Goal: Find contact information: Find contact information

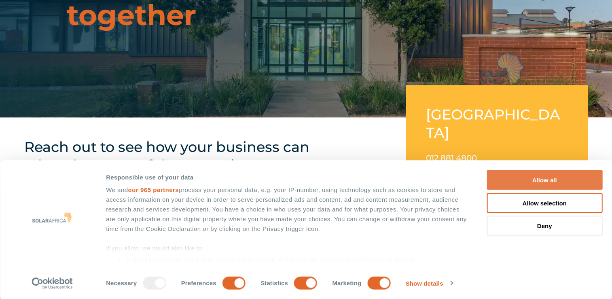
click at [548, 177] on button "Allow all" at bounding box center [545, 180] width 116 height 20
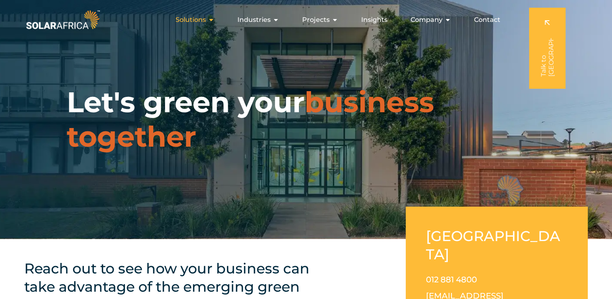
click at [199, 18] on span "Solutions" at bounding box center [191, 20] width 30 height 10
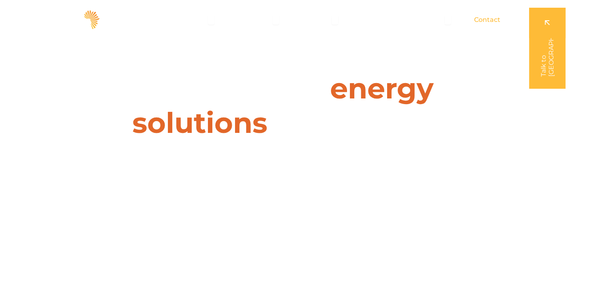
click at [488, 20] on span "Contact" at bounding box center [487, 20] width 26 height 10
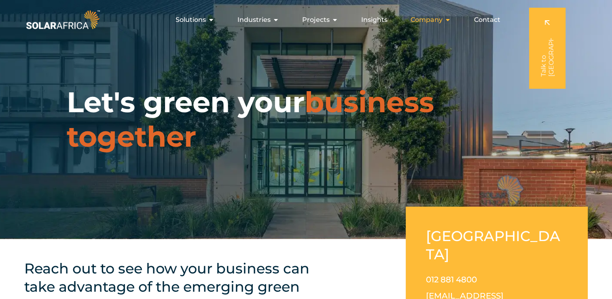
click at [429, 17] on span "Company" at bounding box center [427, 20] width 32 height 10
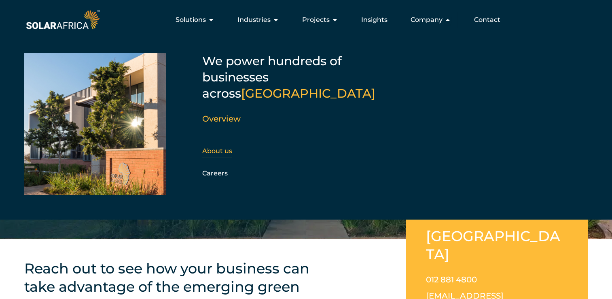
click at [221, 147] on link "About us" at bounding box center [217, 151] width 30 height 8
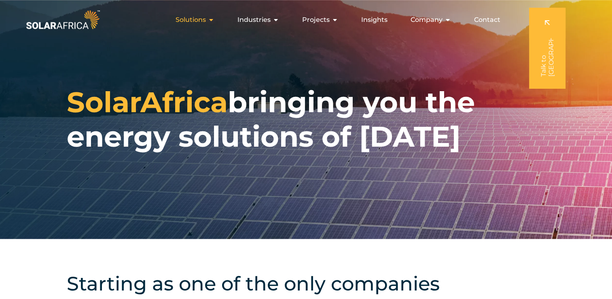
click at [211, 19] on icon "Menu" at bounding box center [211, 20] width 6 height 6
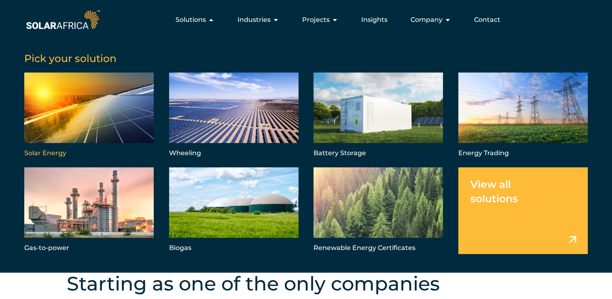
click at [98, 102] on link "Menu" at bounding box center [88, 115] width 129 height 87
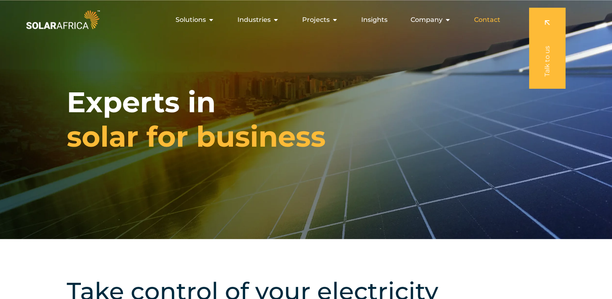
click at [493, 19] on span "Contact" at bounding box center [487, 20] width 26 height 10
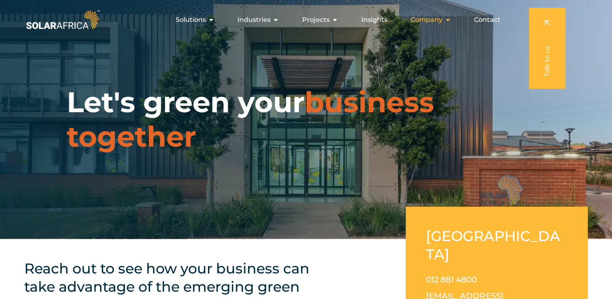
click at [431, 19] on span "Company" at bounding box center [427, 20] width 32 height 10
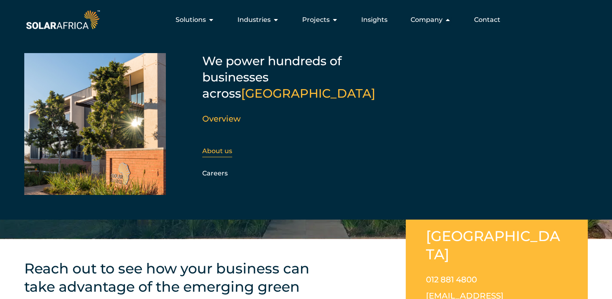
click at [217, 147] on link "About us" at bounding box center [217, 151] width 30 height 8
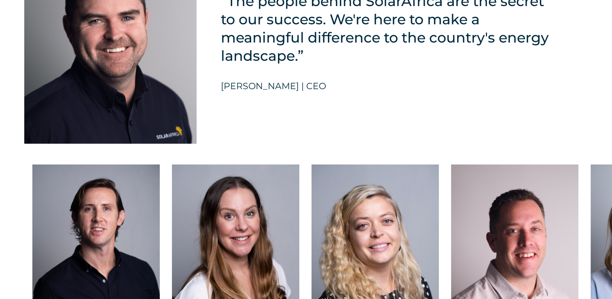
scroll to position [2023, 0]
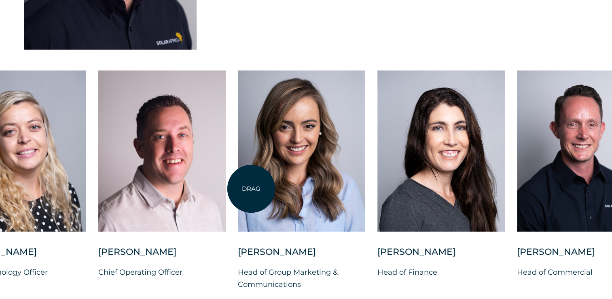
drag, startPoint x: 604, startPoint y: 207, endPoint x: 251, endPoint y: 189, distance: 353.4
click at [251, 189] on div at bounding box center [301, 150] width 127 height 161
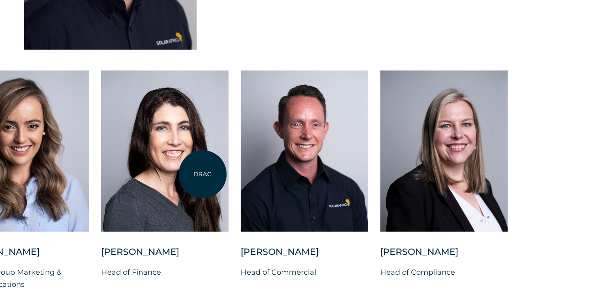
drag, startPoint x: 557, startPoint y: 175, endPoint x: 203, endPoint y: 174, distance: 354.1
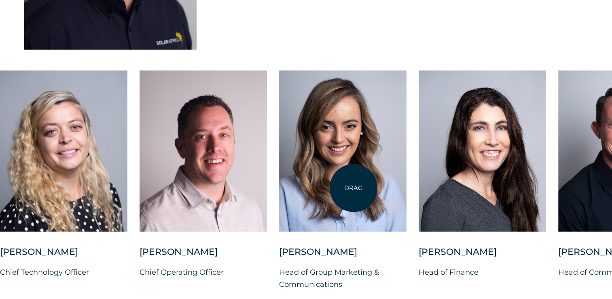
drag, startPoint x: 107, startPoint y: 185, endPoint x: 355, endPoint y: 187, distance: 247.7
click at [355, 187] on div at bounding box center [342, 150] width 127 height 161
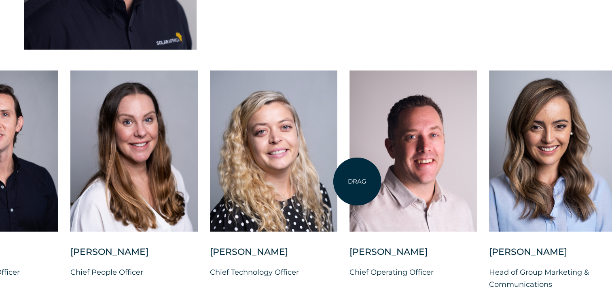
drag, startPoint x: 178, startPoint y: 178, endPoint x: 357, endPoint y: 181, distance: 178.9
click at [357, 181] on div at bounding box center [413, 150] width 127 height 161
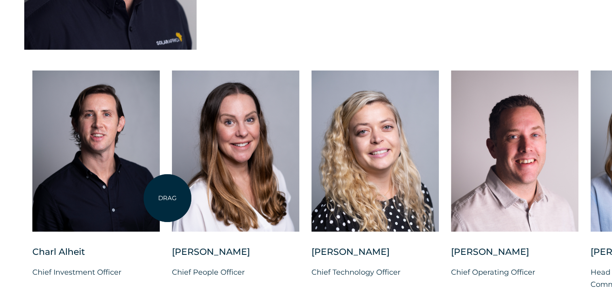
scroll to position [2064, 0]
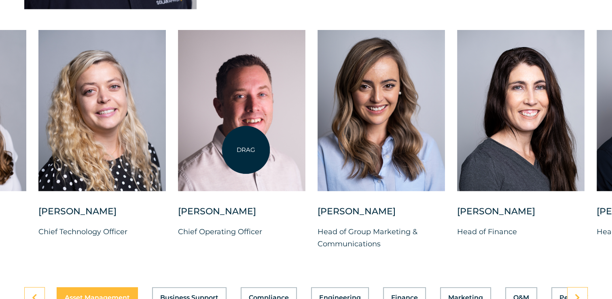
drag, startPoint x: 519, startPoint y: 151, endPoint x: 246, endPoint y: 150, distance: 273.2
click at [246, 150] on div at bounding box center [241, 110] width 127 height 161
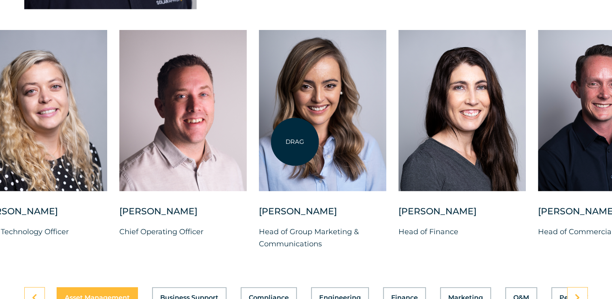
drag, startPoint x: 348, startPoint y: 140, endPoint x: 292, endPoint y: 140, distance: 55.8
click at [293, 141] on div at bounding box center [322, 110] width 127 height 161
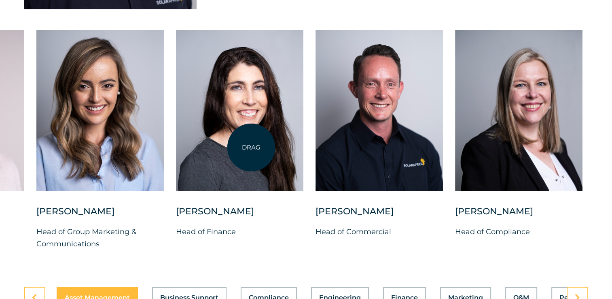
drag, startPoint x: 383, startPoint y: 150, endPoint x: 251, endPoint y: 147, distance: 132.0
click at [251, 147] on div at bounding box center [239, 110] width 127 height 161
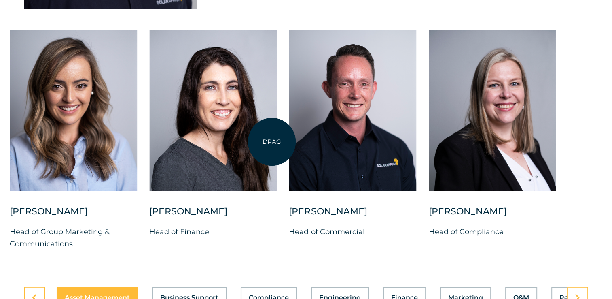
drag, startPoint x: 375, startPoint y: 147, endPoint x: 260, endPoint y: 140, distance: 115.2
click at [260, 140] on div "Charl Alheit Chief Investment Officer Candice Seggie Chief People Officer Suné …" at bounding box center [10, 146] width 1182 height 233
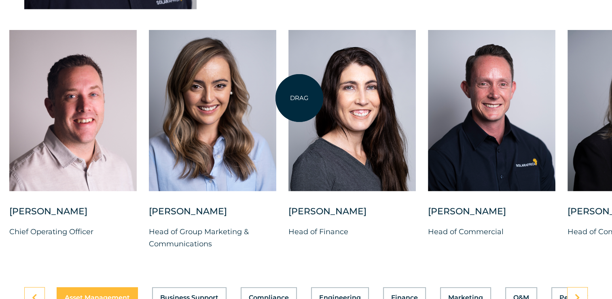
drag, startPoint x: 183, startPoint y: 218, endPoint x: 305, endPoint y: 92, distance: 174.9
click at [305, 92] on div "Belinda Grobler Head of Finance" at bounding box center [352, 140] width 127 height 221
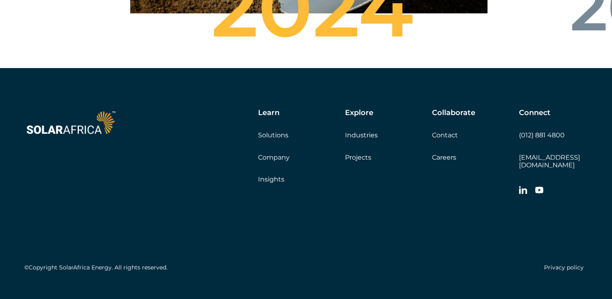
scroll to position [2919, 0]
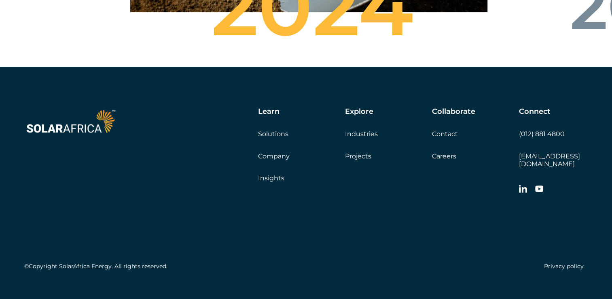
click at [446, 130] on link "Contact" at bounding box center [445, 134] width 26 height 8
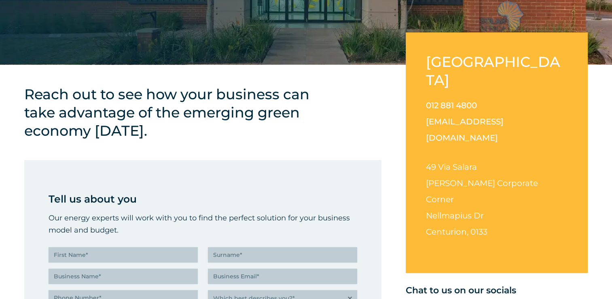
scroll to position [202, 0]
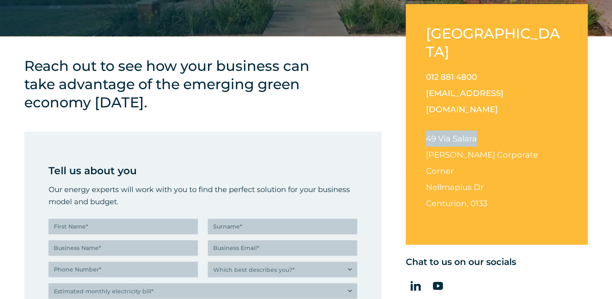
drag, startPoint x: 475, startPoint y: 104, endPoint x: 417, endPoint y: 104, distance: 57.9
click at [417, 104] on div "[GEOGRAPHIC_DATA] 012 881 4800 [EMAIL_ADDRESS][DOMAIN_NAME] [STREET_ADDRESS][PE…" at bounding box center [497, 124] width 182 height 240
drag, startPoint x: 418, startPoint y: 104, endPoint x: 435, endPoint y: 102, distance: 16.3
copy span "49 Via Salara"
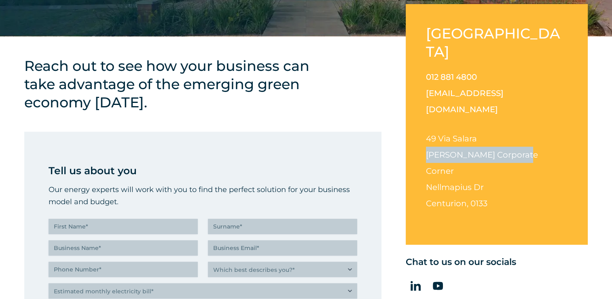
drag, startPoint x: 519, startPoint y: 120, endPoint x: 427, endPoint y: 126, distance: 92.9
click at [427, 130] on p "[STREET_ADDRESS][PERSON_NAME][PERSON_NAME]" at bounding box center [497, 170] width 142 height 81
drag, startPoint x: 427, startPoint y: 126, endPoint x: 433, endPoint y: 122, distance: 7.3
copy span "[PERSON_NAME] Corporate Corner"
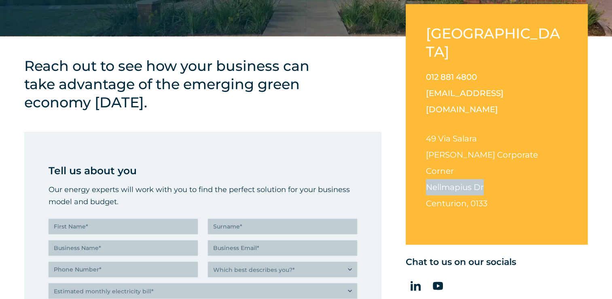
drag, startPoint x: 489, startPoint y: 135, endPoint x: 426, endPoint y: 136, distance: 63.5
click at [426, 136] on p "[STREET_ADDRESS][PERSON_NAME][PERSON_NAME]" at bounding box center [497, 170] width 142 height 81
drag, startPoint x: 426, startPoint y: 136, endPoint x: 450, endPoint y: 138, distance: 24.8
copy span "Nellmapius Dr"
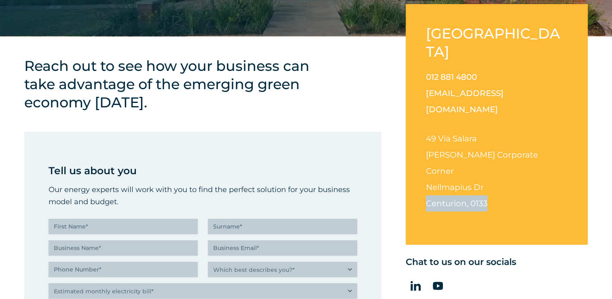
drag, startPoint x: 491, startPoint y: 151, endPoint x: 421, endPoint y: 155, distance: 70.1
click at [421, 155] on div "[GEOGRAPHIC_DATA] 012 881 4800 [EMAIL_ADDRESS][DOMAIN_NAME] [STREET_ADDRESS][PE…" at bounding box center [497, 124] width 182 height 240
drag, startPoint x: 422, startPoint y: 155, endPoint x: 444, endPoint y: 153, distance: 22.7
copy span "Centurion, 0133"
